Goal: Task Accomplishment & Management: Manage account settings

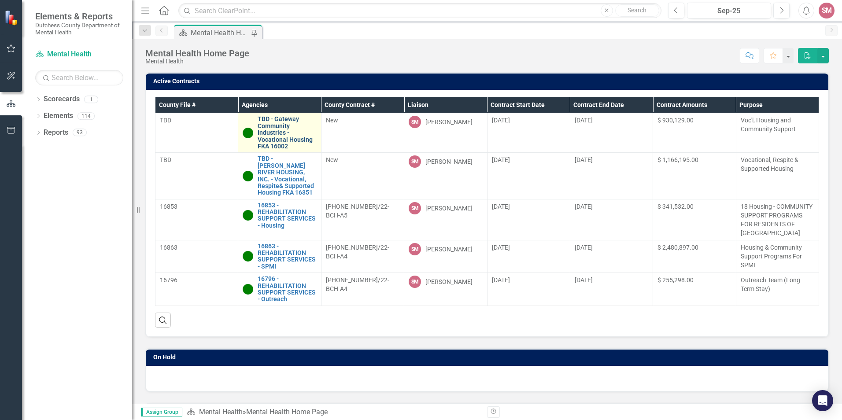
click at [292, 133] on link "TBD - Gateway Community Industries - Vocational Housing FKA 16002" at bounding box center [287, 133] width 59 height 34
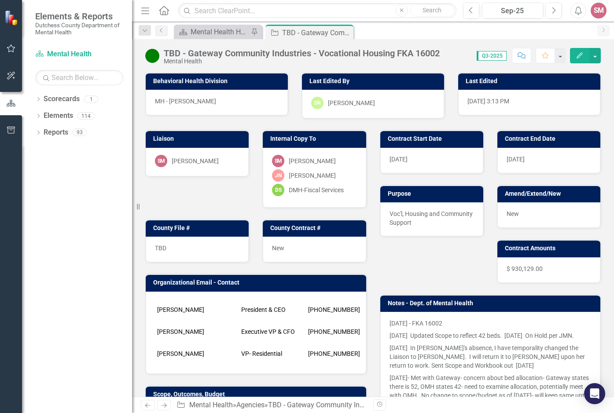
click at [158, 309] on td "[PERSON_NAME]" at bounding box center [197, 310] width 84 height 22
click at [160, 308] on td "[PERSON_NAME]" at bounding box center [197, 310] width 84 height 22
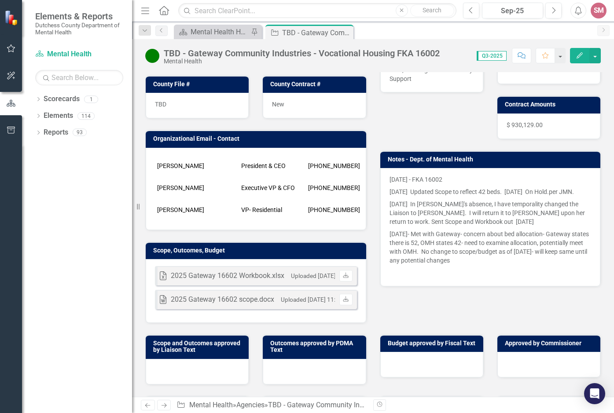
scroll to position [148, 0]
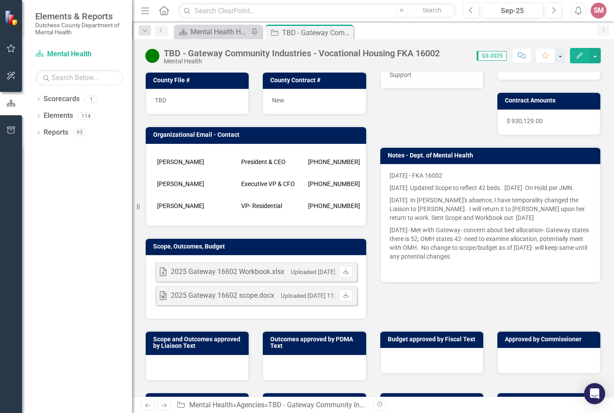
click at [175, 300] on div "2025 Gateway 16602 scope.docx" at bounding box center [222, 296] width 103 height 10
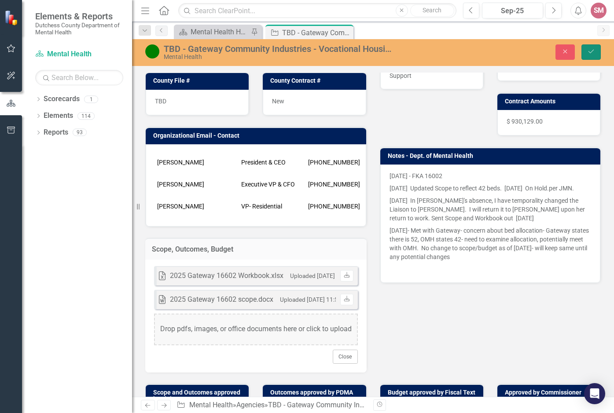
click at [594, 48] on button "Save" at bounding box center [591, 51] width 19 height 15
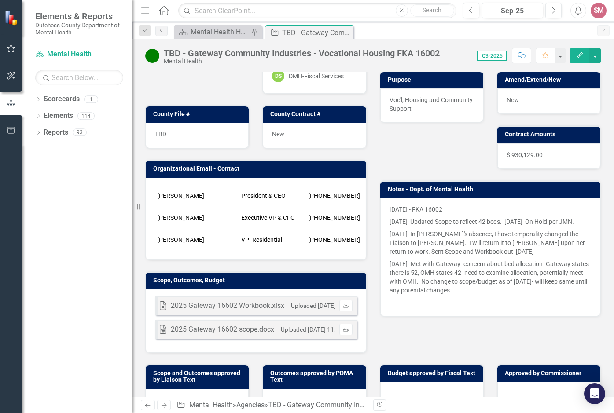
scroll to position [112, 0]
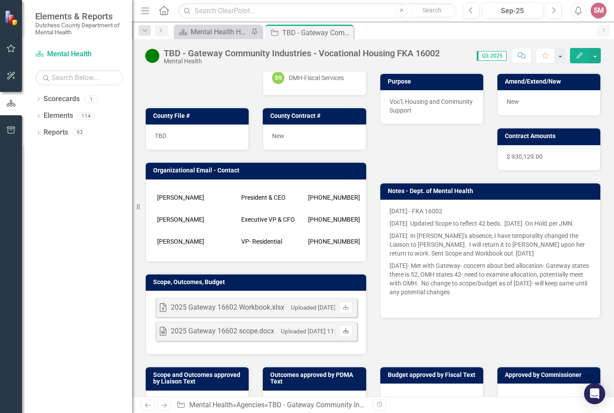
click at [343, 334] on icon "Download" at bounding box center [346, 331] width 7 height 5
click at [344, 334] on link "Download" at bounding box center [345, 331] width 13 height 11
click at [343, 334] on icon "Download" at bounding box center [346, 331] width 7 height 5
click at [596, 54] on button "button" at bounding box center [595, 55] width 11 height 15
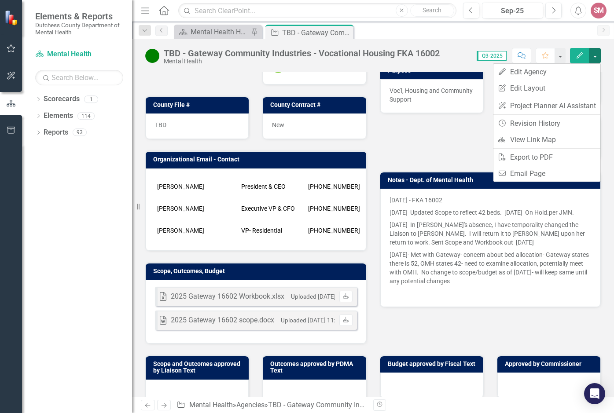
scroll to position [96, 0]
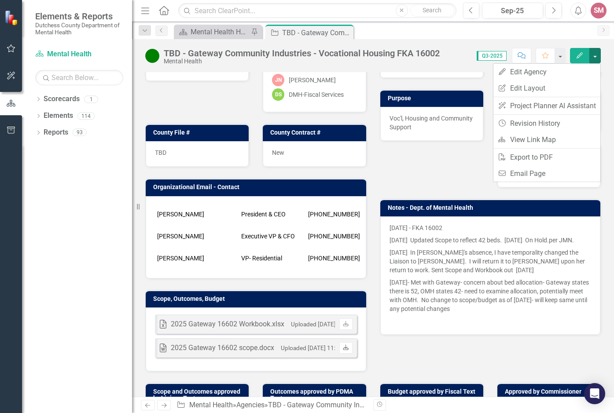
click at [344, 351] on icon "Download" at bounding box center [346, 348] width 7 height 5
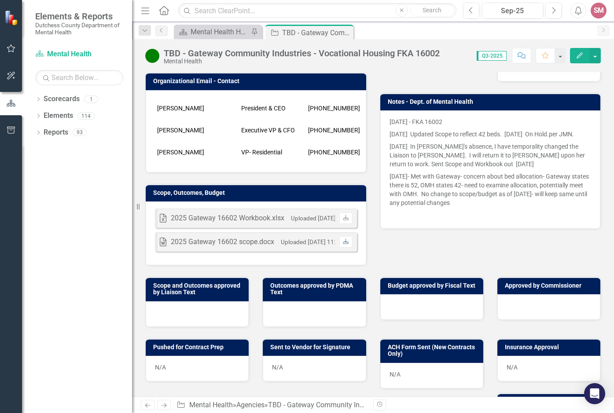
scroll to position [159, 0]
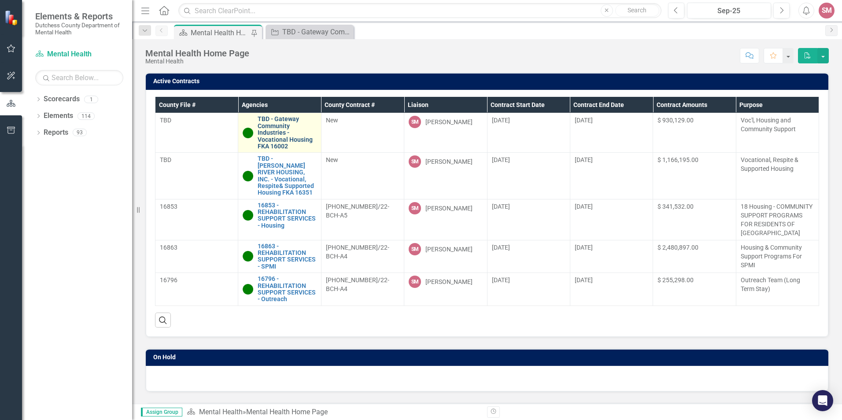
click at [286, 132] on link "TBD - Gateway Community Industries - Vocational Housing FKA 16002" at bounding box center [287, 133] width 59 height 34
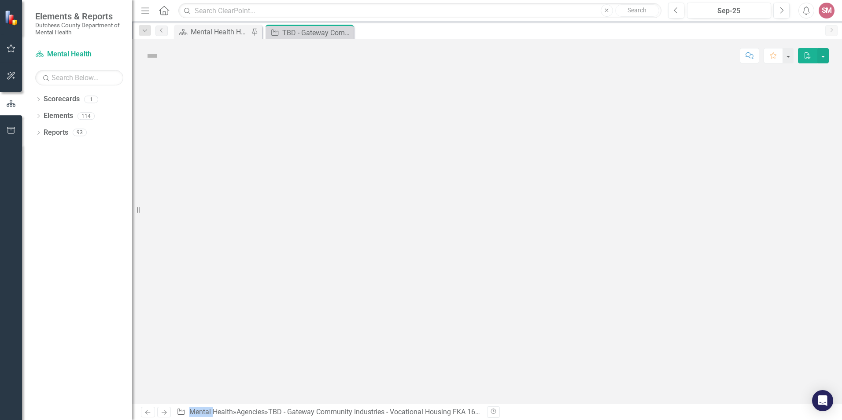
click at [286, 132] on div at bounding box center [487, 238] width 710 height 332
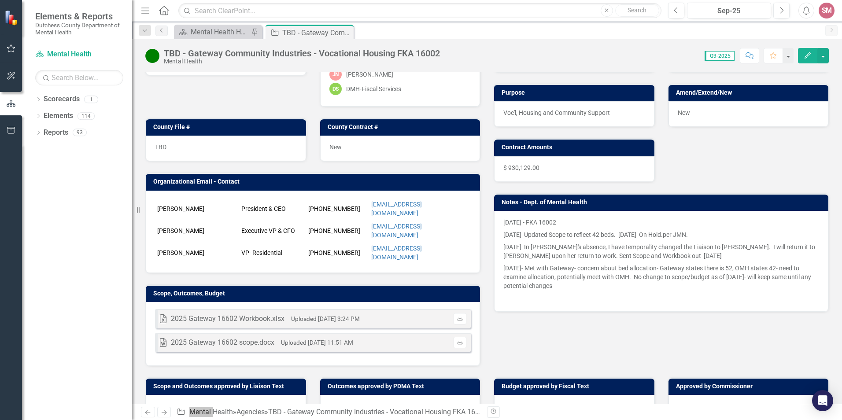
scroll to position [88, 0]
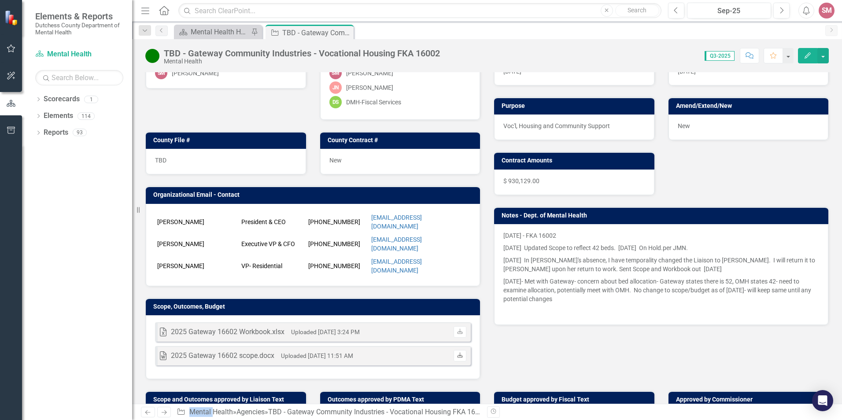
click at [457, 355] on icon "Download" at bounding box center [460, 355] width 7 height 5
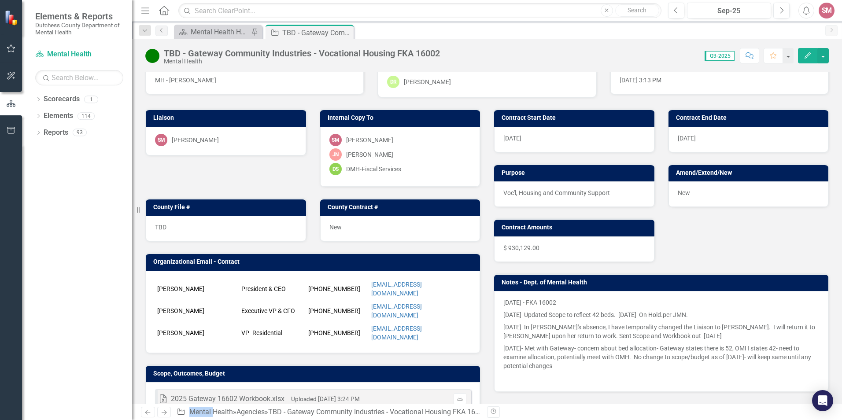
scroll to position [0, 0]
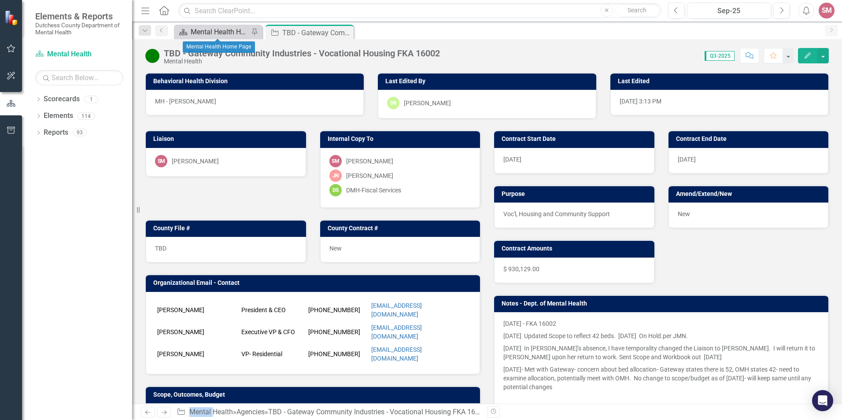
click at [215, 29] on div "Mental Health Home Page" at bounding box center [220, 31] width 58 height 11
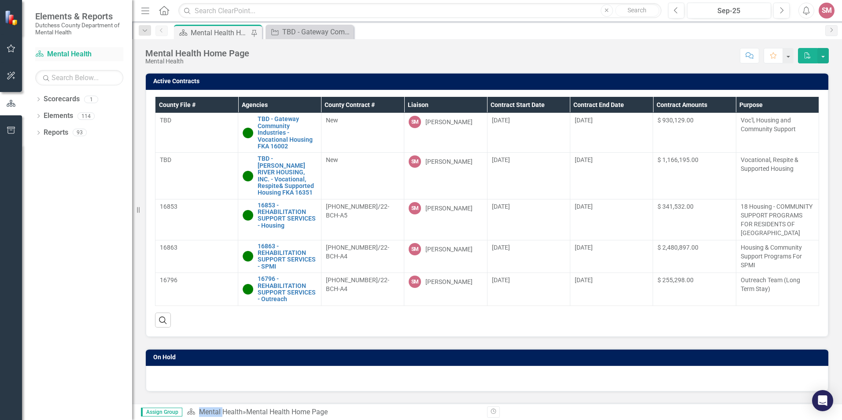
click at [59, 54] on link "Scorecard Mental Health" at bounding box center [79, 54] width 88 height 10
click at [141, 31] on icon "Dropdown" at bounding box center [145, 31] width 8 height 6
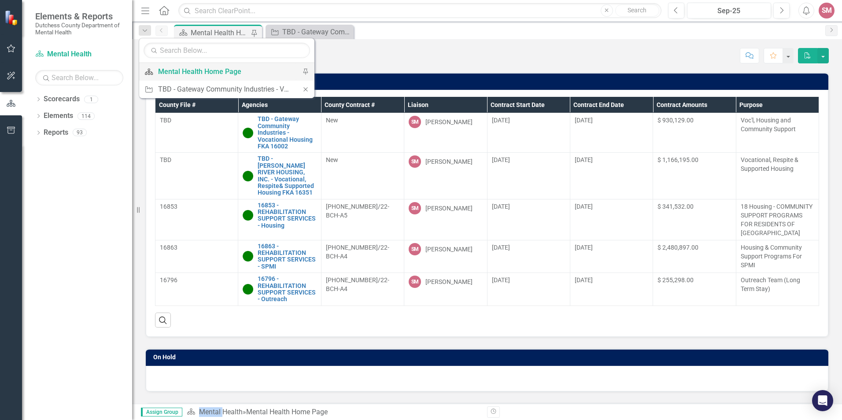
click at [173, 74] on div "Mental Health Home Page" at bounding box center [225, 71] width 134 height 11
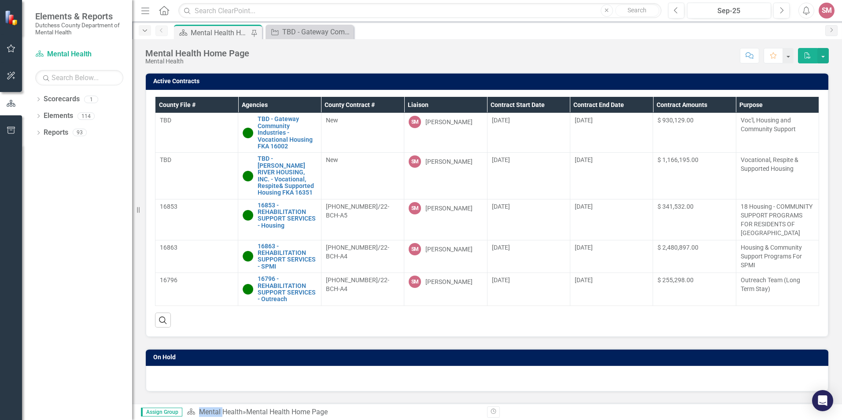
click at [143, 30] on icon "Dropdown" at bounding box center [145, 31] width 8 height 6
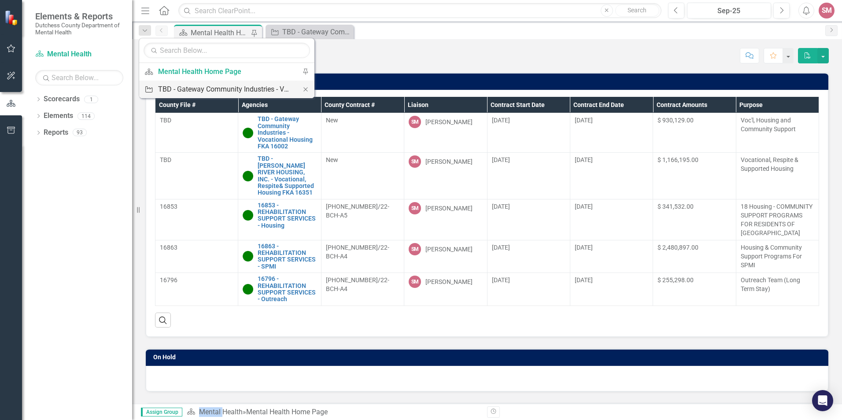
click at [175, 88] on div "TBD - Gateway Community Industries - Vocational Housing FKA 16002" at bounding box center [225, 89] width 134 height 11
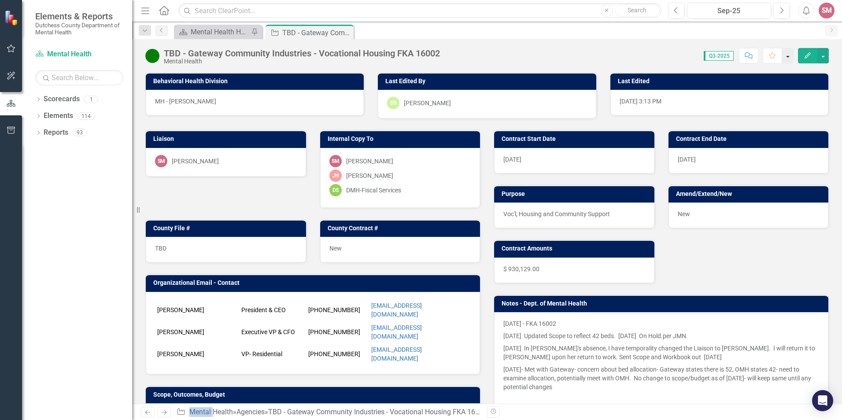
click at [614, 55] on button "button" at bounding box center [787, 55] width 11 height 15
click at [614, 53] on button "button" at bounding box center [822, 55] width 11 height 15
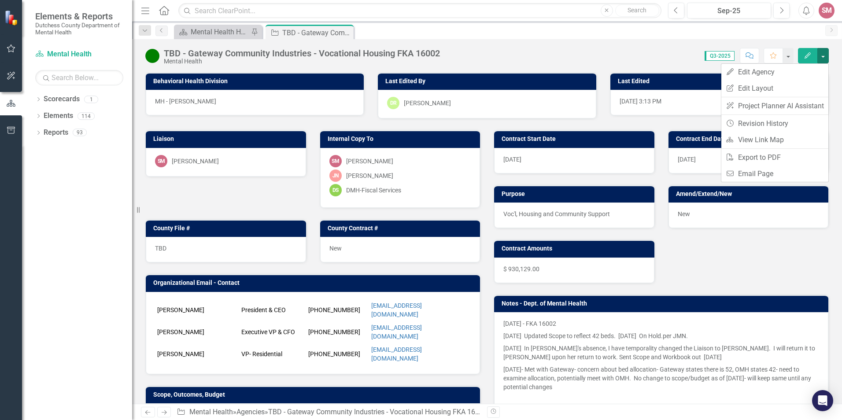
click at [614, 50] on div "Score: 0.00 Q3-2025 Completed Comment Favorite Edit" at bounding box center [636, 55] width 384 height 15
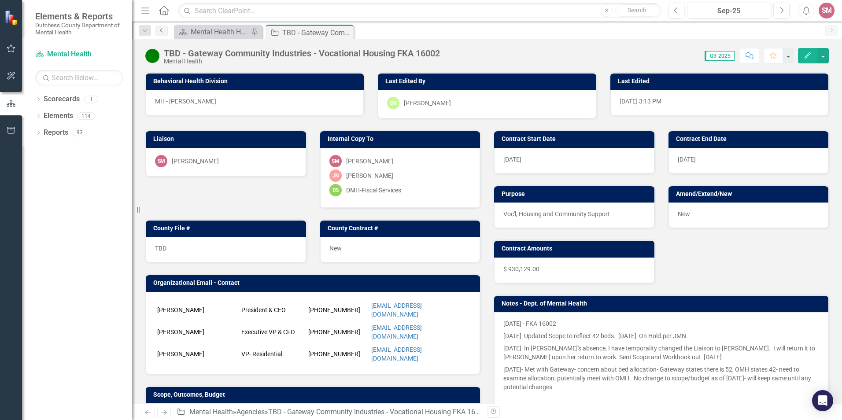
click at [162, 31] on icon "Previous" at bounding box center [161, 30] width 7 height 5
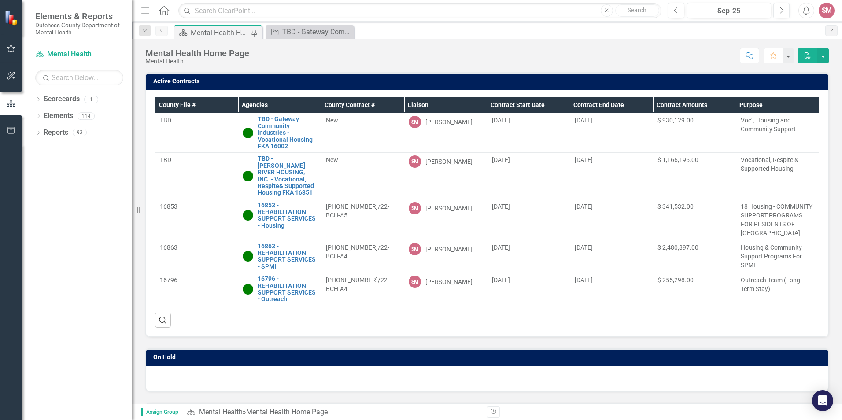
click at [614, 27] on icon "Next" at bounding box center [831, 29] width 7 height 5
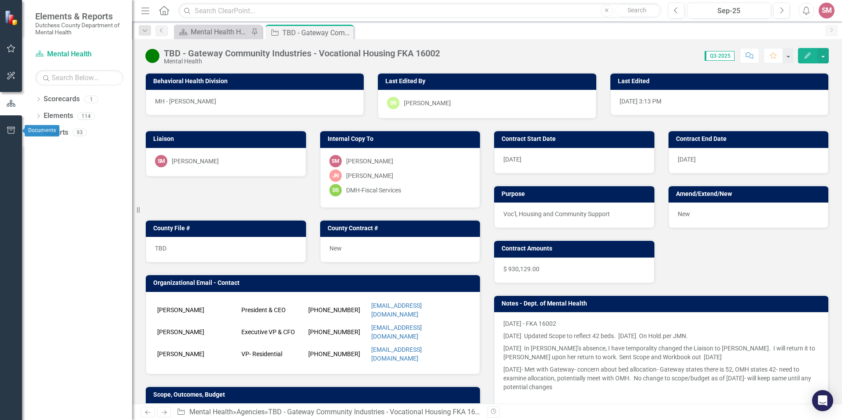
click at [7, 128] on icon "button" at bounding box center [11, 130] width 8 height 7
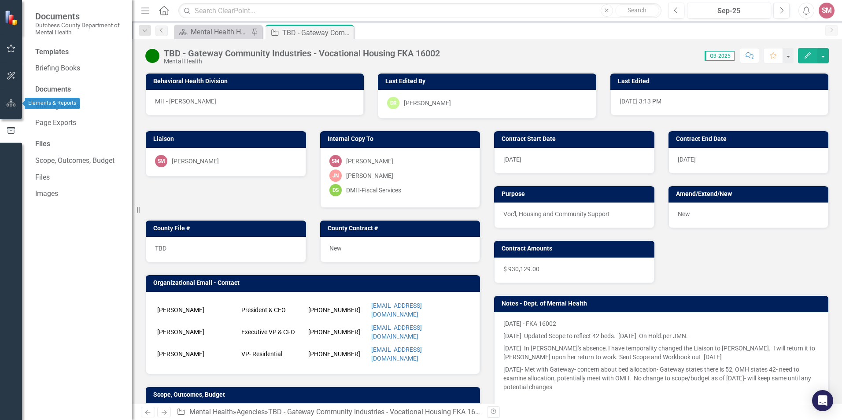
click at [5, 104] on button "button" at bounding box center [11, 103] width 20 height 18
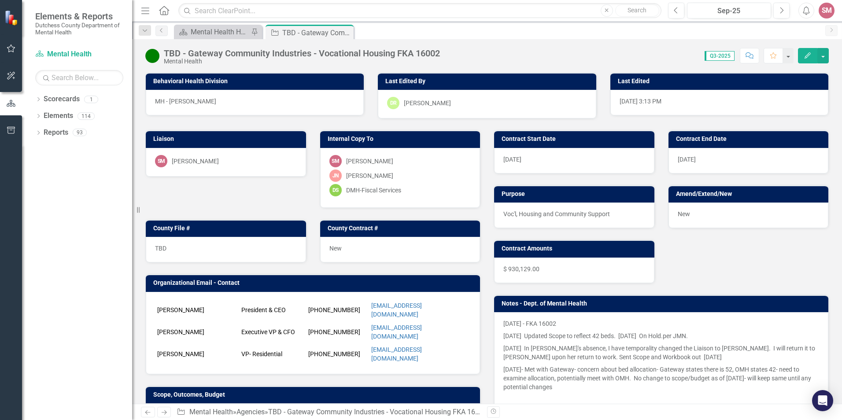
click at [78, 20] on span "Elements & Reports" at bounding box center [79, 16] width 88 height 11
click at [165, 9] on icon "Home" at bounding box center [163, 10] width 11 height 9
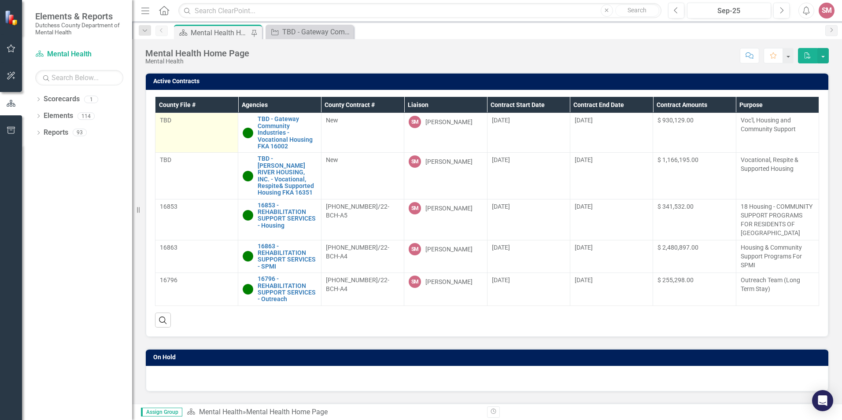
click at [167, 124] on div "TBD" at bounding box center [197, 120] width 74 height 9
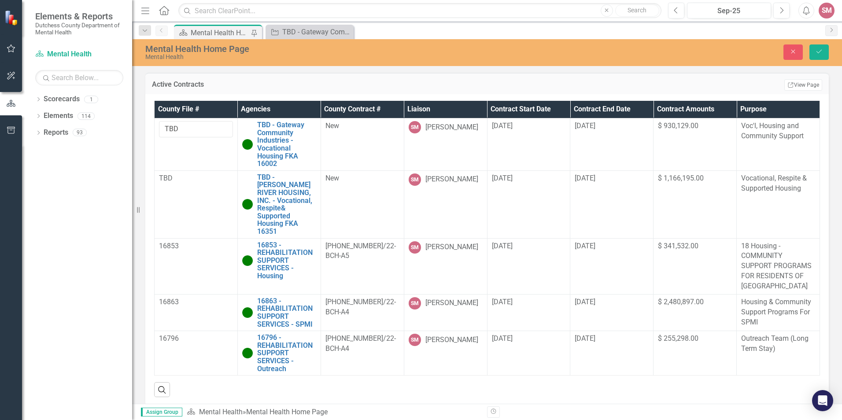
click at [329, 52] on div "Mental Health Home Page" at bounding box center [336, 49] width 383 height 10
click at [285, 131] on link "TBD - Gateway Community Industries - Vocational Housing FKA 16002" at bounding box center [286, 144] width 59 height 47
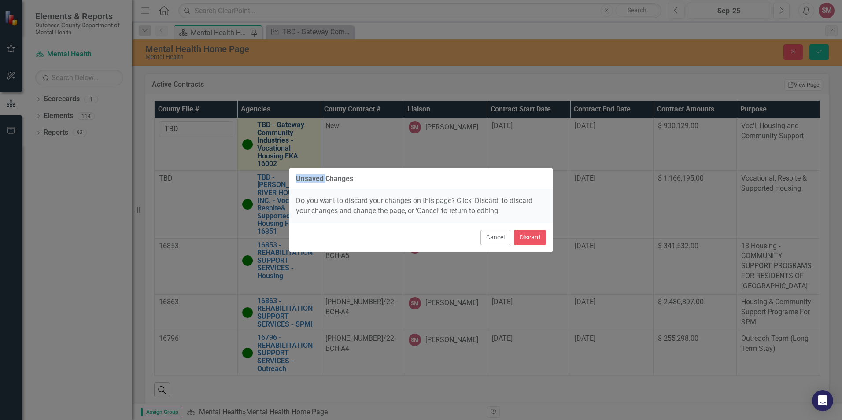
click at [285, 131] on div "Unsaved Changes Do you want to discard your changes on this page? Click 'Discar…" at bounding box center [421, 210] width 842 height 420
click at [494, 239] on button "Cancel" at bounding box center [495, 237] width 30 height 15
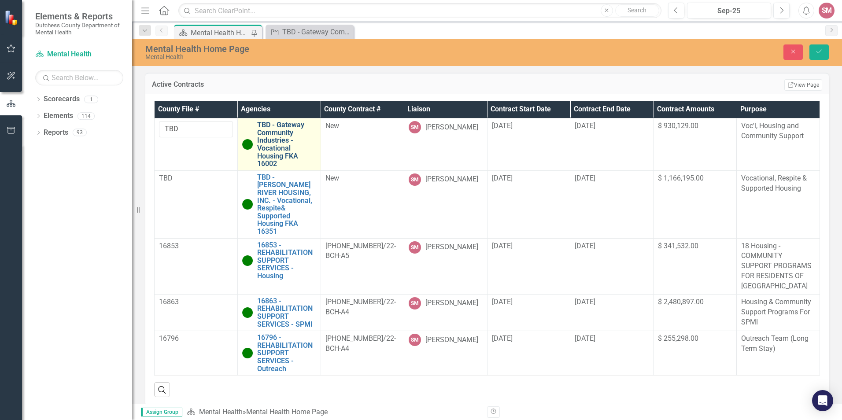
click at [282, 134] on link "TBD - Gateway Community Industries - Vocational Housing FKA 16002" at bounding box center [286, 144] width 59 height 47
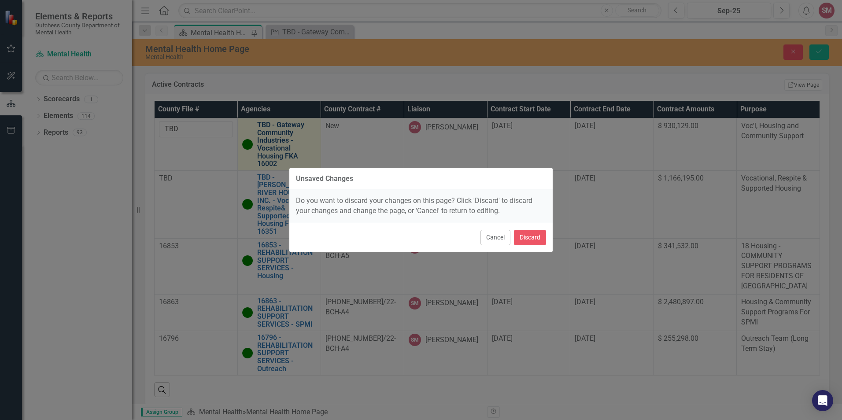
click at [282, 134] on div "Unsaved Changes Do you want to discard your changes on this page? Click 'Discar…" at bounding box center [421, 210] width 842 height 420
click at [494, 238] on button "Cancel" at bounding box center [495, 237] width 30 height 15
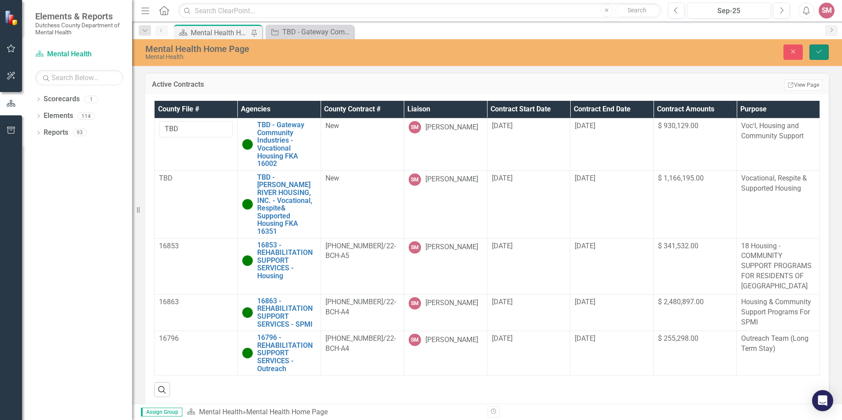
click at [614, 50] on icon "Save" at bounding box center [819, 51] width 8 height 6
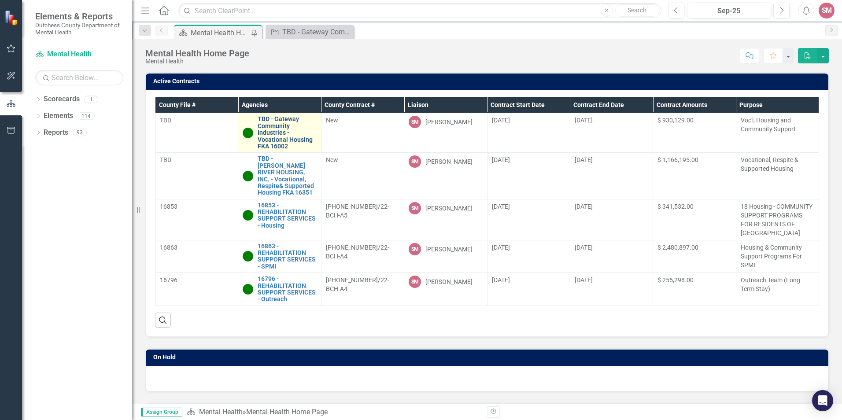
click at [265, 134] on link "TBD - Gateway Community Industries - Vocational Housing FKA 16002" at bounding box center [287, 133] width 59 height 34
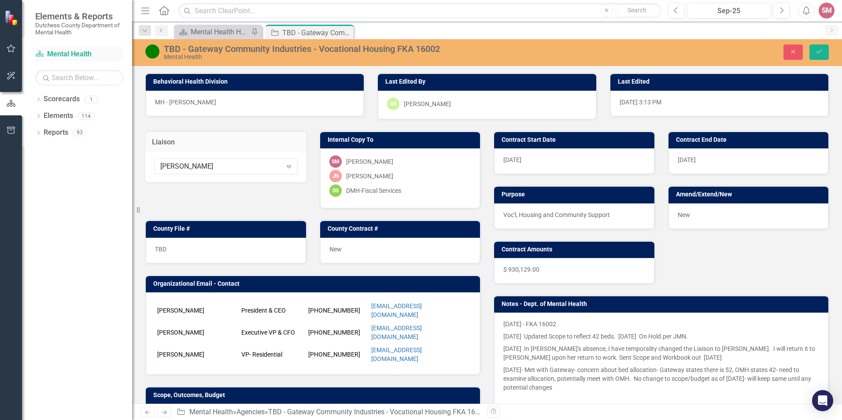
click at [66, 53] on link "Scorecard Mental Health" at bounding box center [79, 54] width 88 height 10
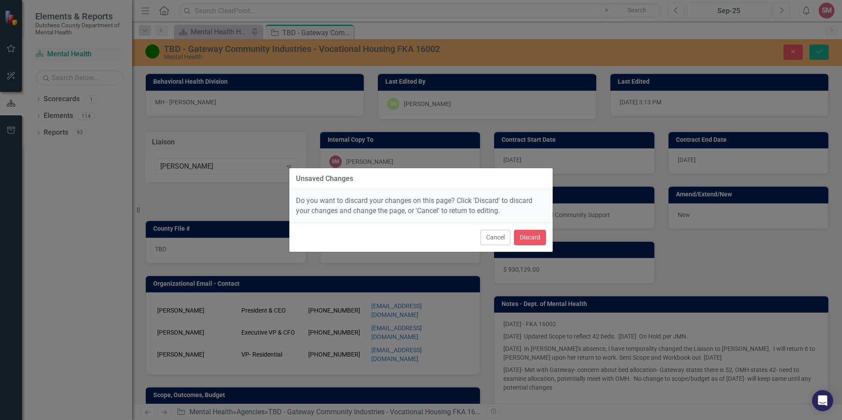
click at [66, 53] on div "Unsaved Changes Do you want to discard your changes on this page? Click 'Discar…" at bounding box center [421, 210] width 842 height 420
click at [498, 240] on button "Cancel" at bounding box center [495, 237] width 30 height 15
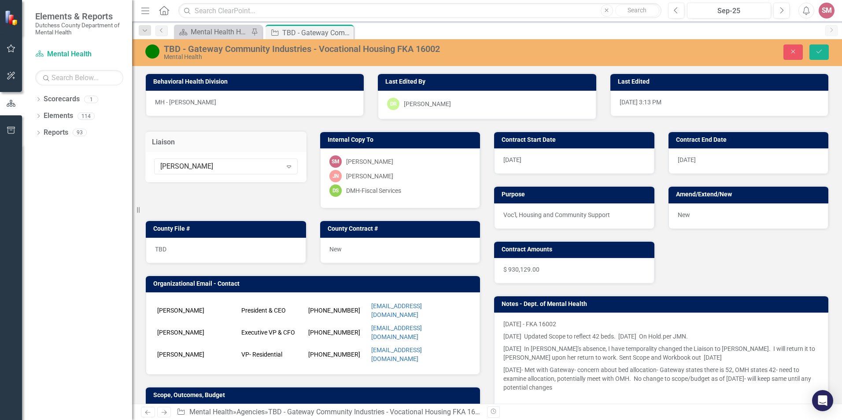
drag, startPoint x: 501, startPoint y: 369, endPoint x: 580, endPoint y: 369, distance: 79.7
click at [580, 369] on p "[DATE]- Met with Gateway- concern about bed allocation- Gateway states there is…" at bounding box center [661, 379] width 316 height 30
click at [570, 299] on td "Notes - Dept. of Mental Health" at bounding box center [663, 305] width 322 height 13
click at [614, 52] on icon "Close" at bounding box center [793, 51] width 8 height 6
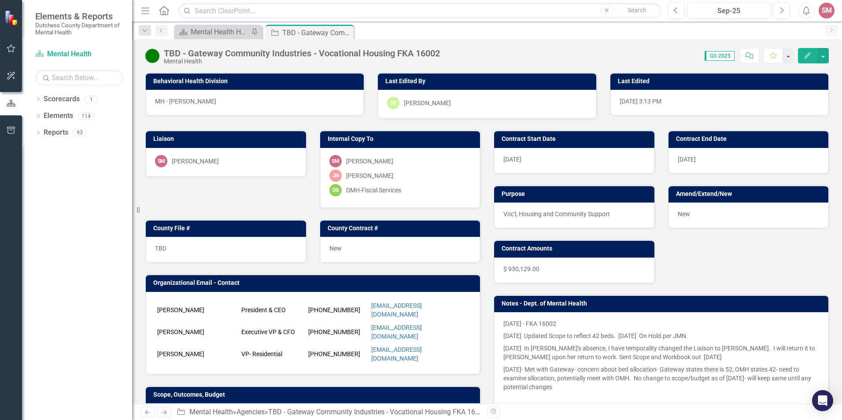
click at [503, 345] on p "[DATE] In [PERSON_NAME]'s absence, I have temporality changed the Liaison to [P…" at bounding box center [661, 352] width 316 height 21
drag, startPoint x: 502, startPoint y: 347, endPoint x: 659, endPoint y: 347, distance: 156.8
click at [614, 344] on p "[DATE] In [PERSON_NAME]'s absence, I have temporality changed the Liaison to [P…" at bounding box center [661, 352] width 316 height 21
click at [614, 394] on div "Open Intercom Messenger" at bounding box center [822, 400] width 23 height 23
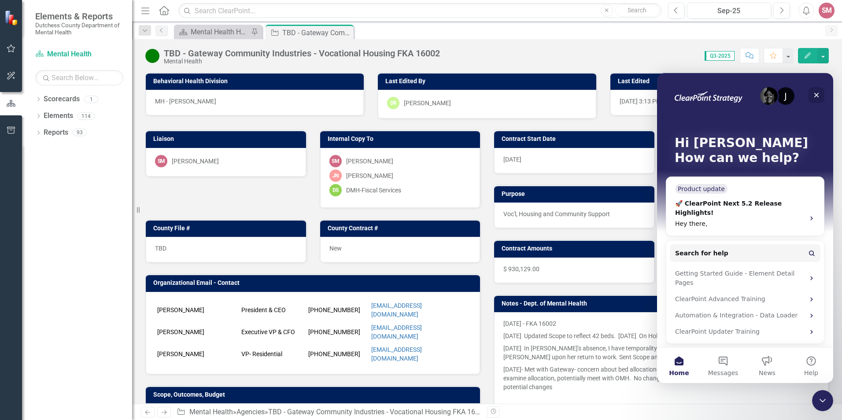
click at [614, 92] on icon "Close" at bounding box center [816, 95] width 7 height 7
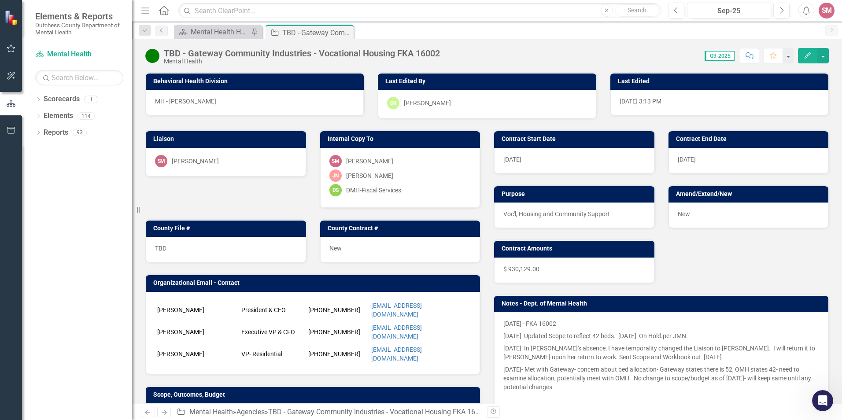
click at [531, 305] on h3 "Notes - Dept. of Mental Health" at bounding box center [663, 303] width 322 height 7
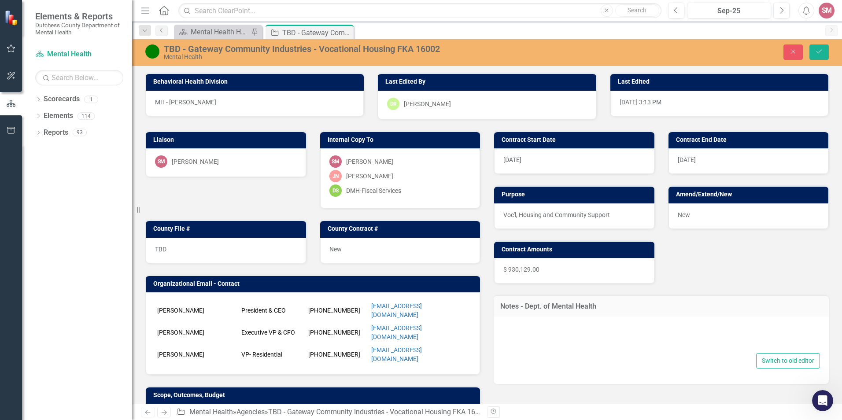
type textarea "<p>8/22/25 - FKA 16002</p> <p>11/22/2024&nbsp; Updated Scope to reflect 42 beds…"
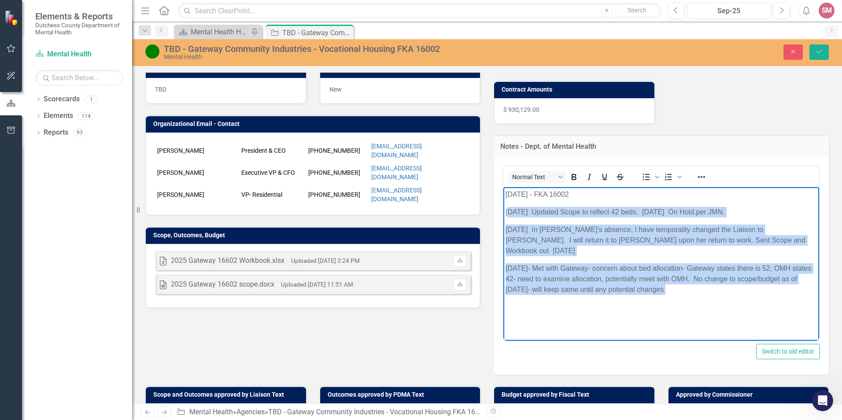
drag, startPoint x: 507, startPoint y: 210, endPoint x: 1223, endPoint y: 574, distance: 803.2
click at [614, 321] on html "8/22/25 - FKA 16002 11/22/2024 Updated Scope to reflect 42 beds. 11/7/24 On Hol…" at bounding box center [661, 254] width 316 height 135
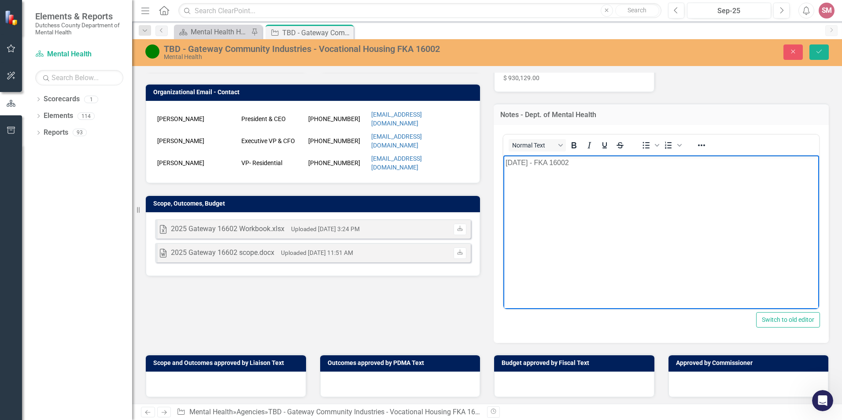
click at [506, 163] on p "[DATE] - FKA 16002" at bounding box center [660, 162] width 311 height 11
drag, startPoint x: 590, startPoint y: 163, endPoint x: 535, endPoint y: 161, distance: 55.1
click at [535, 161] on p "10/7/25 - Sharon sent out" at bounding box center [660, 162] width 311 height 11
click at [614, 162] on p "10/7/25 - Scope & Workbook emailed." at bounding box center [660, 162] width 311 height 11
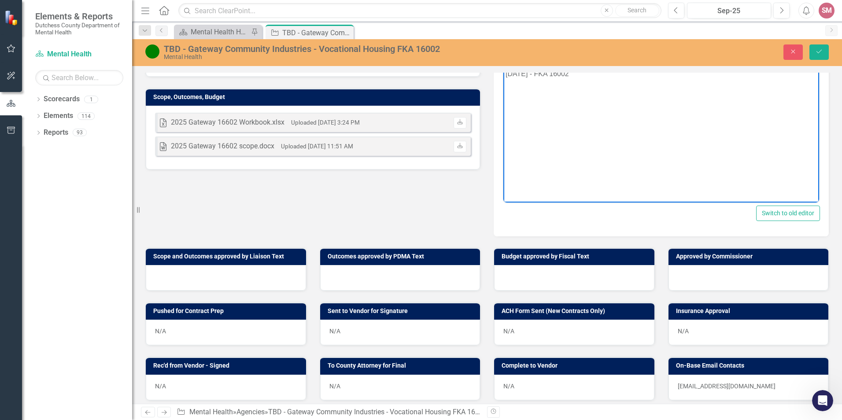
scroll to position [352, 0]
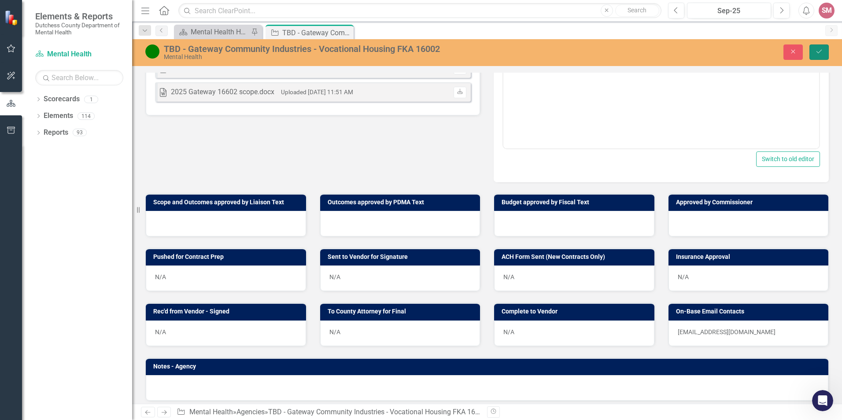
click at [614, 47] on button "Save" at bounding box center [818, 51] width 19 height 15
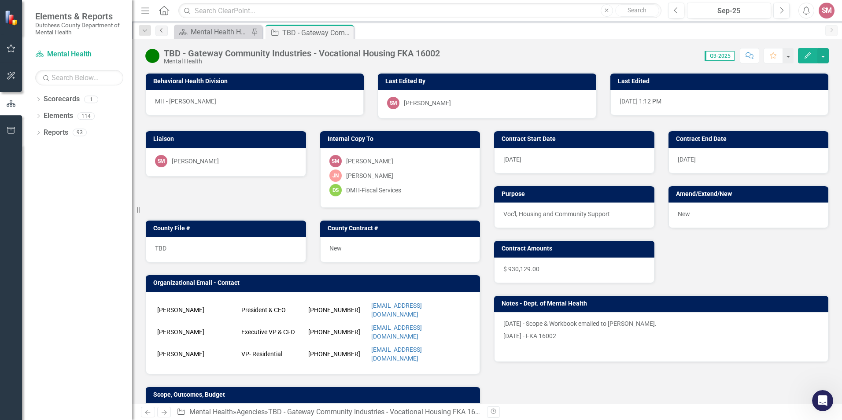
click at [162, 30] on icon "Previous" at bounding box center [161, 30] width 7 height 5
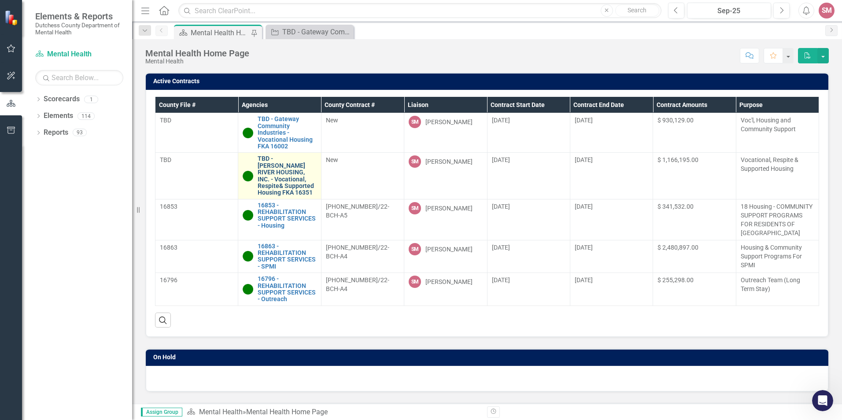
click at [280, 168] on link "TBD - [PERSON_NAME] RIVER HOUSING, INC. - Vocational, Respite& Supported Housin…" at bounding box center [287, 175] width 59 height 41
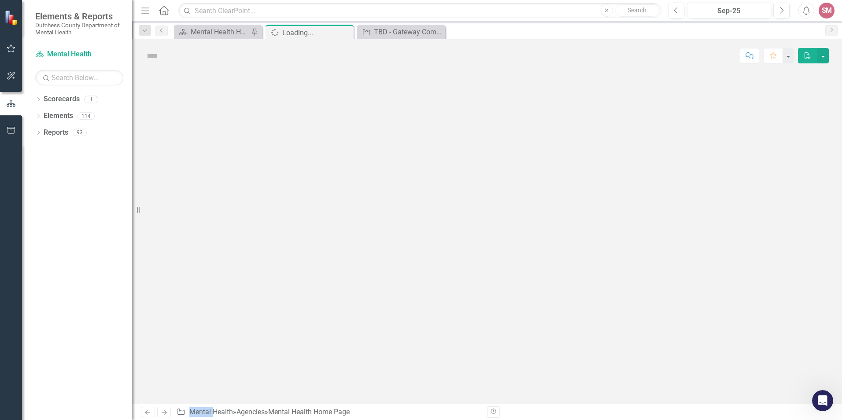
click at [280, 168] on div at bounding box center [487, 238] width 710 height 332
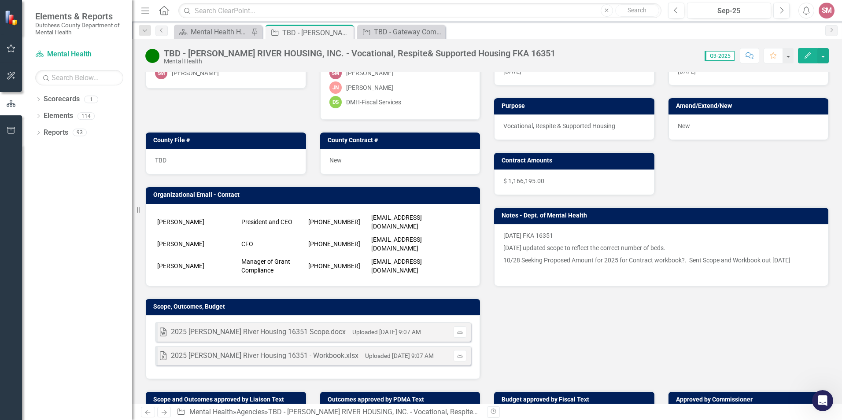
scroll to position [132, 0]
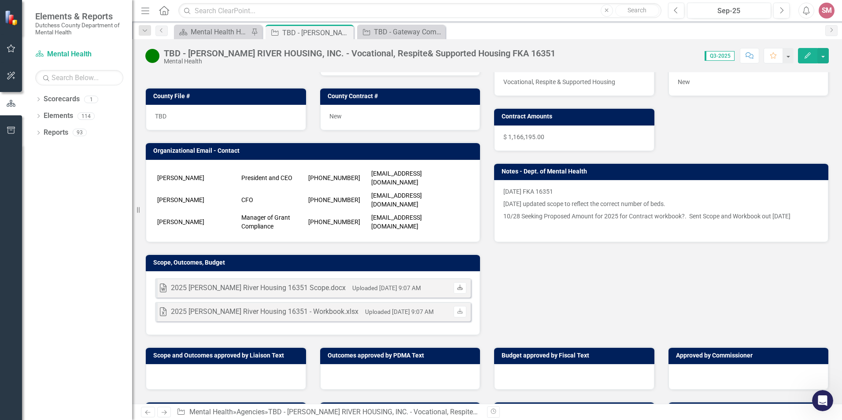
click at [457, 284] on link "Download" at bounding box center [460, 287] width 13 height 11
